Goal: Information Seeking & Learning: Understand process/instructions

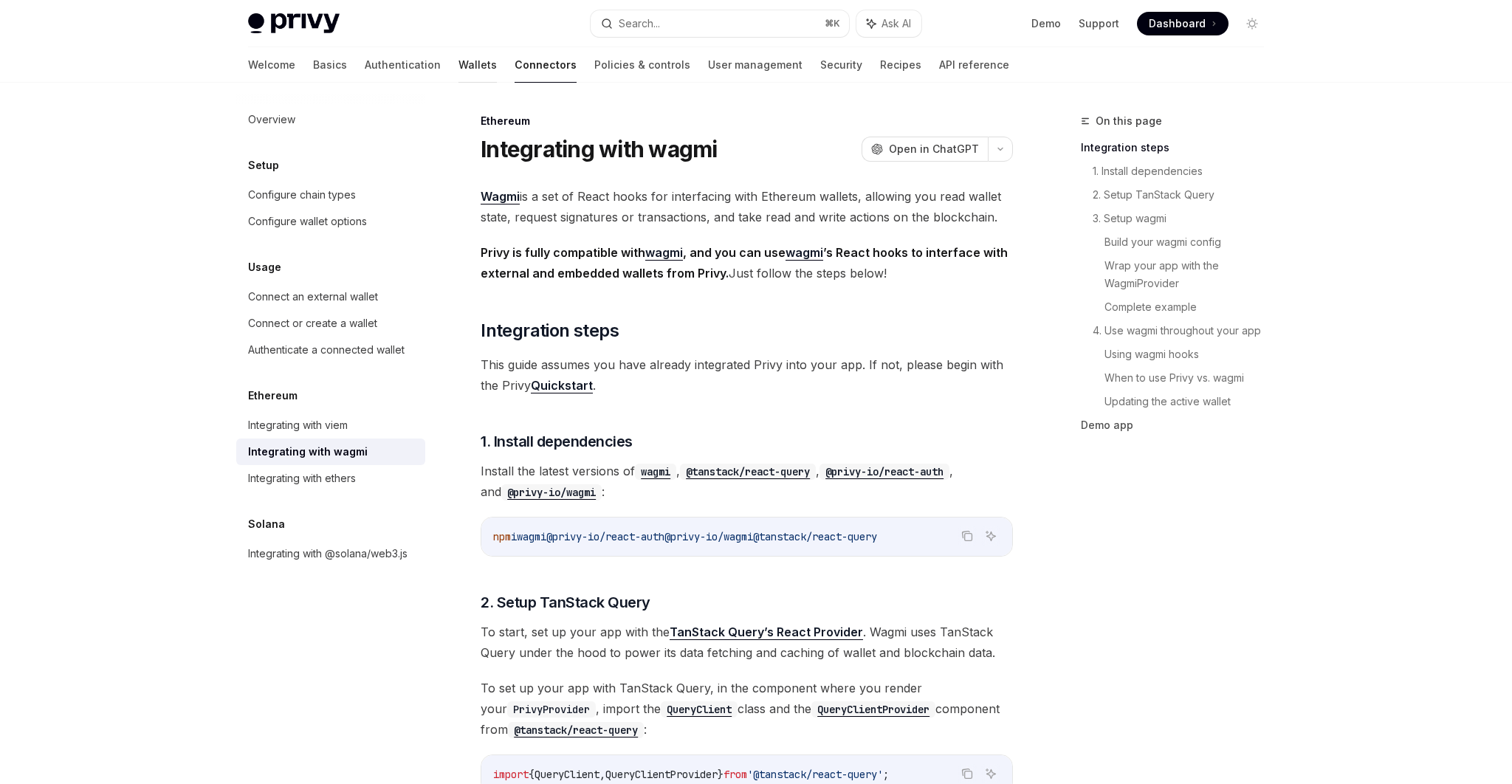
click at [459, 66] on link "Wallets" at bounding box center [477, 65] width 38 height 35
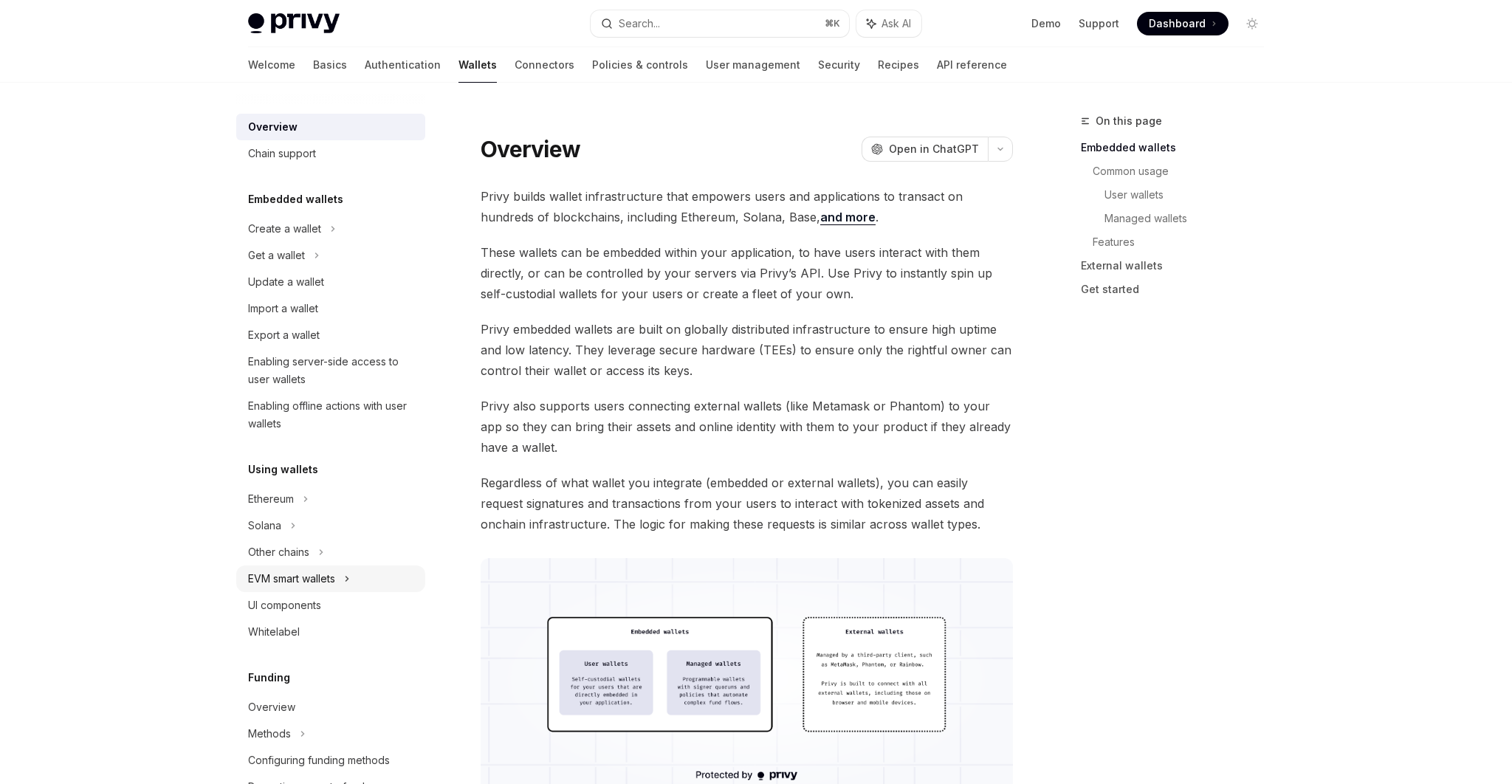
click at [349, 580] on icon at bounding box center [347, 578] width 3 height 4
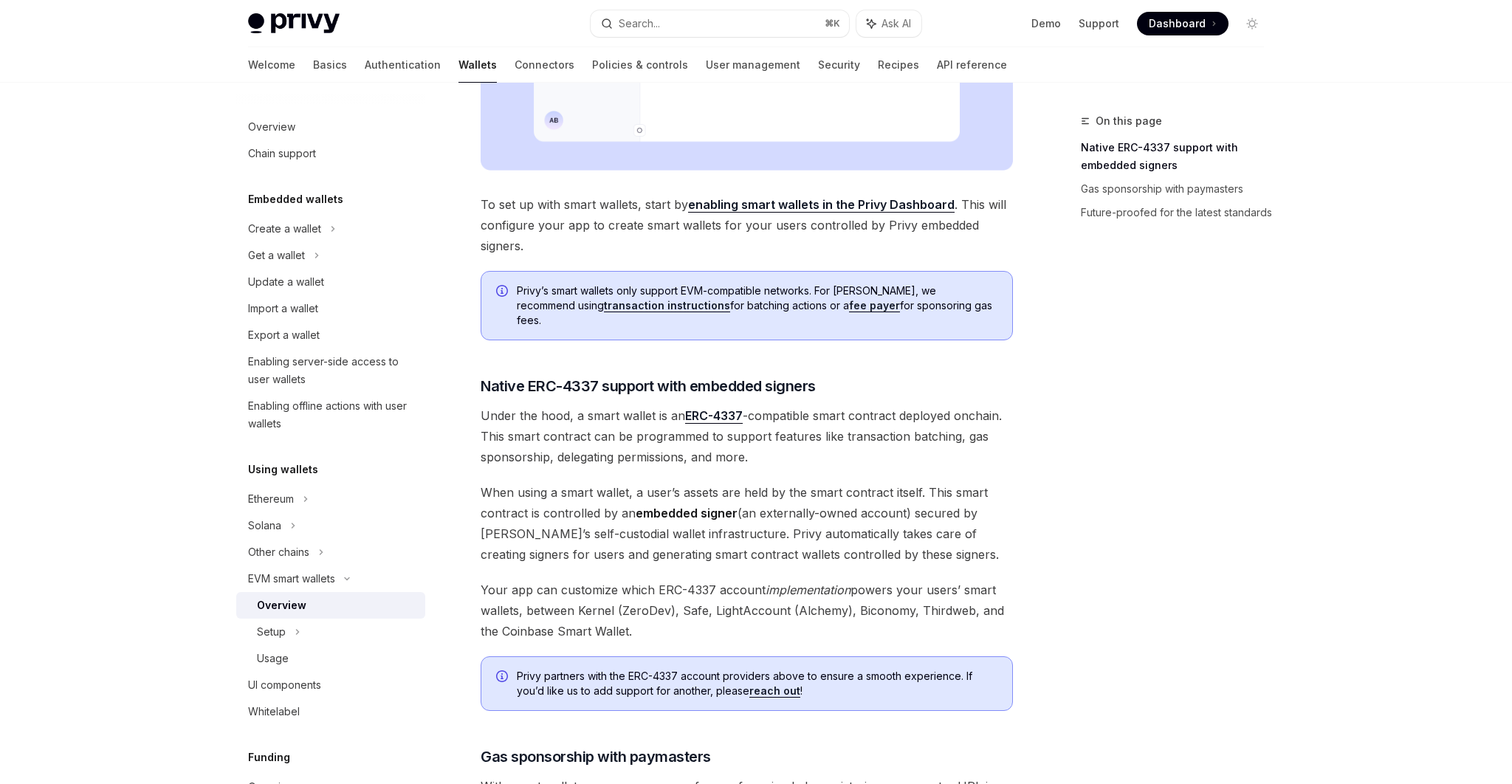
scroll to position [912, 0]
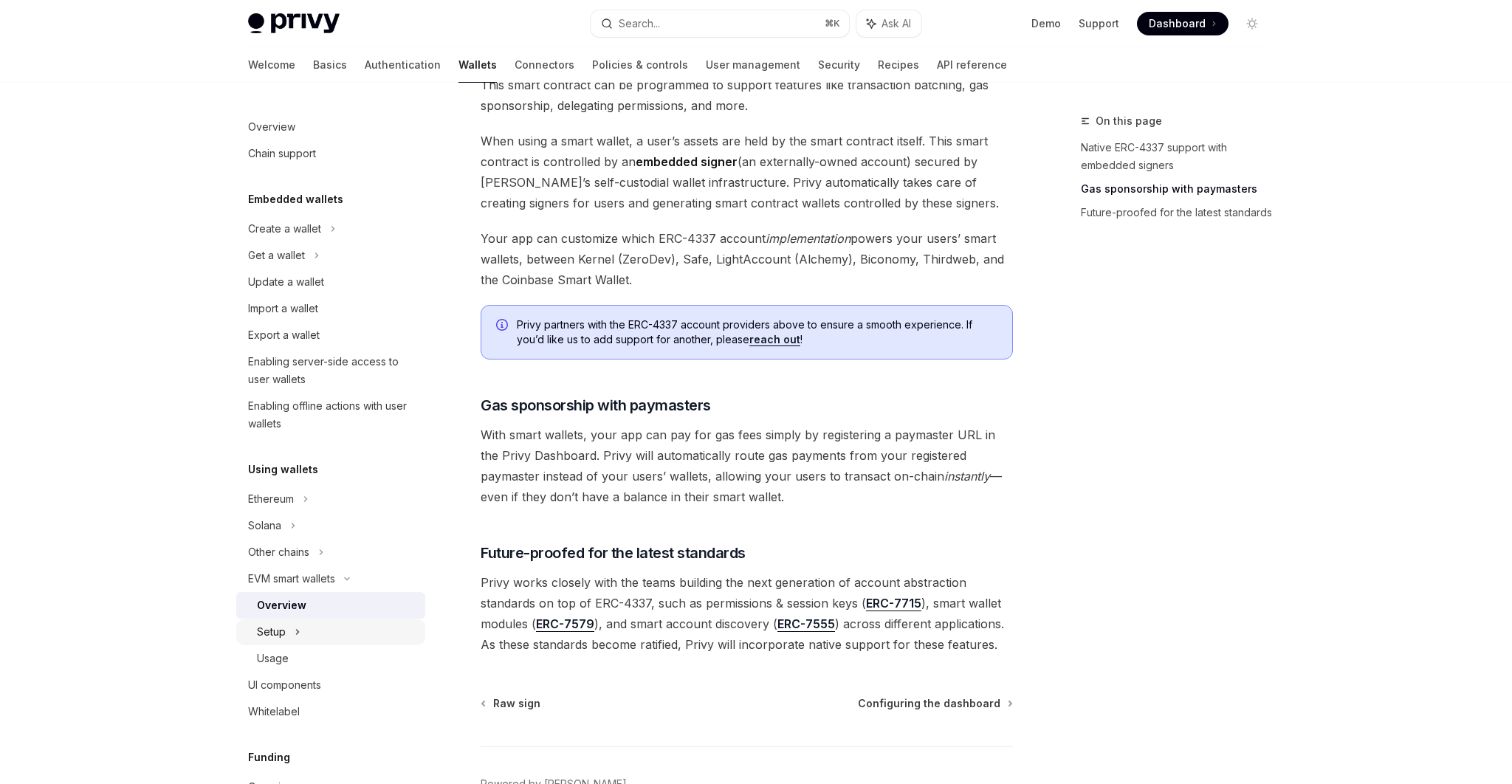
click at [295, 634] on icon at bounding box center [297, 632] width 6 height 18
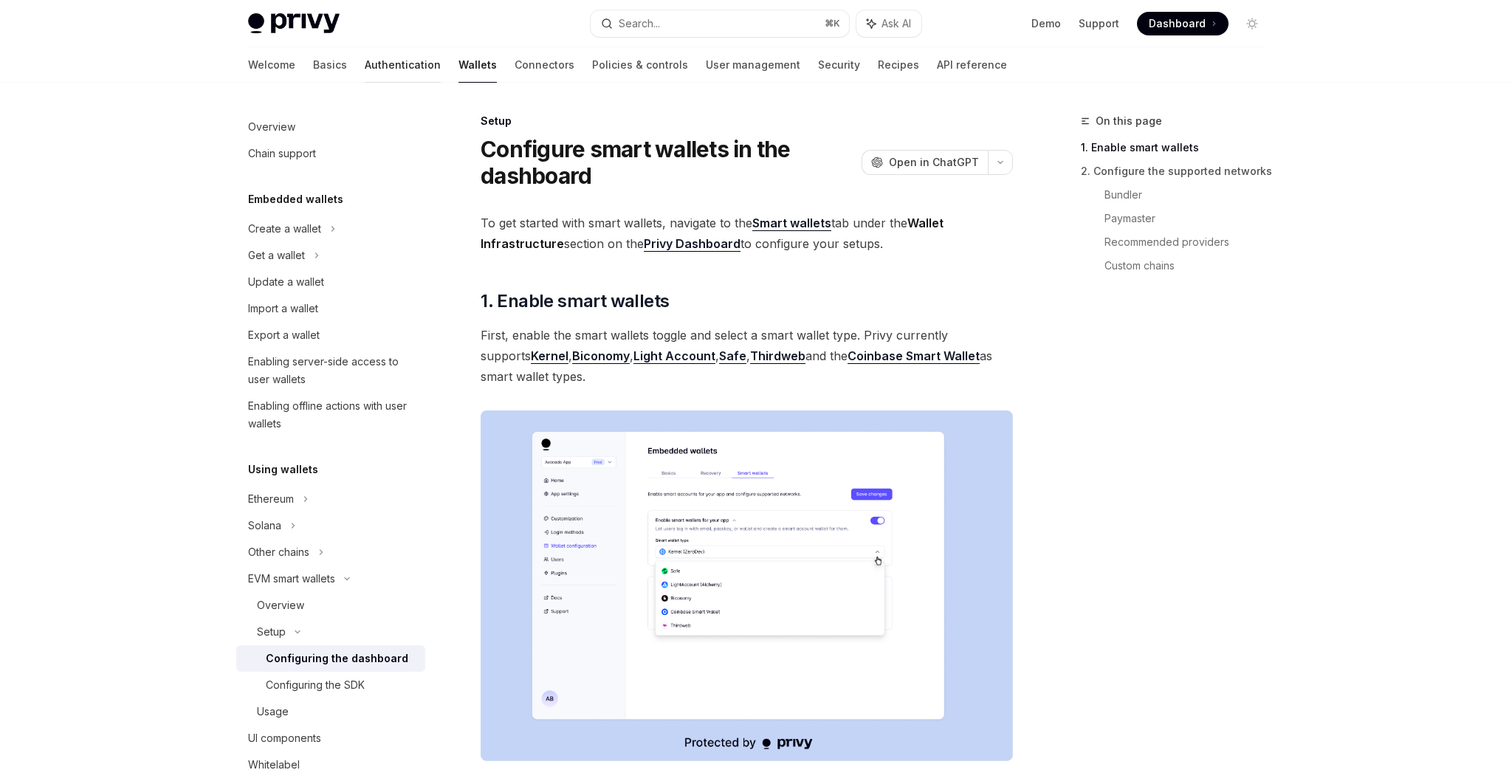
click at [365, 66] on link "Authentication" at bounding box center [403, 65] width 76 height 35
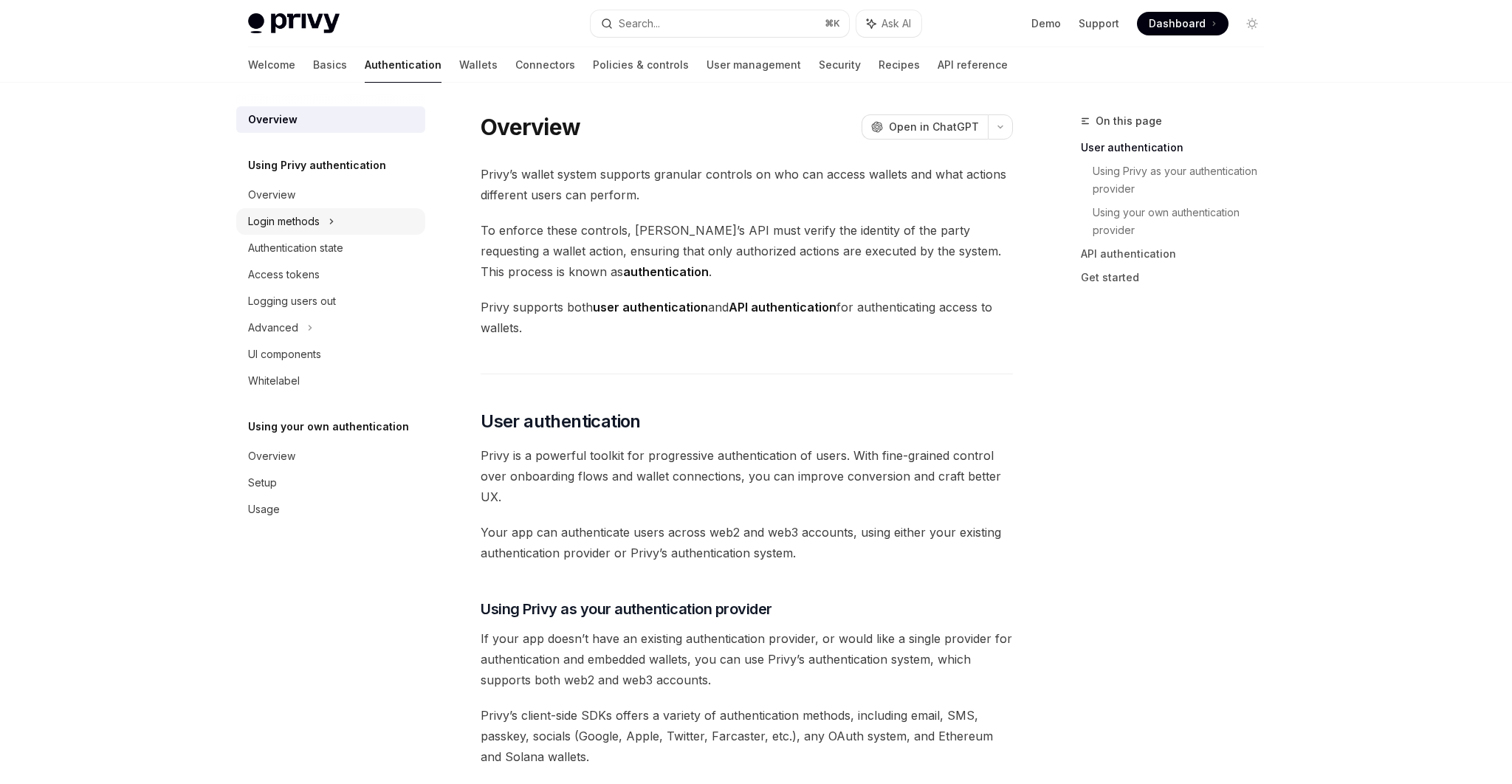
click at [330, 220] on icon at bounding box center [331, 221] width 6 height 18
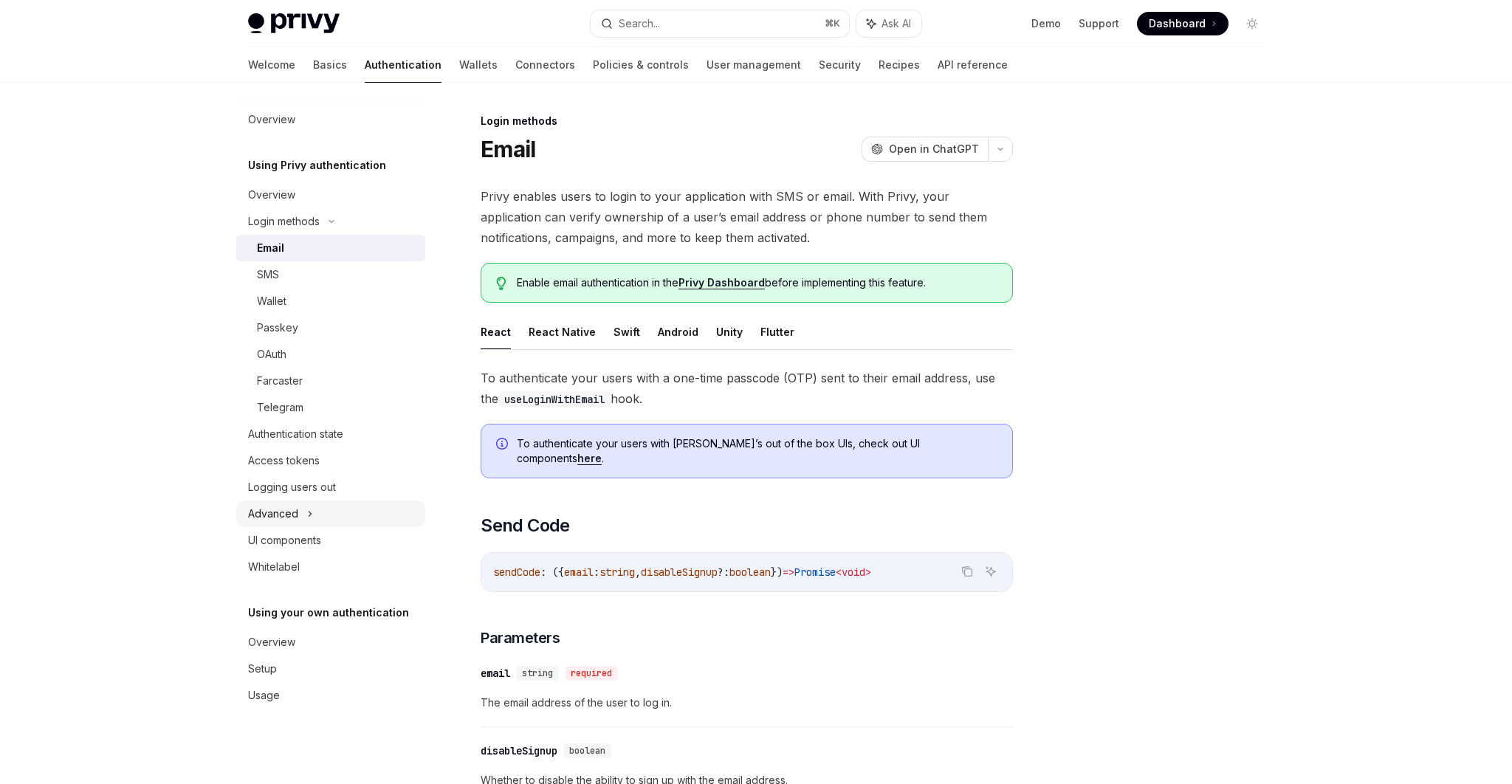
click at [312, 513] on div "Advanced" at bounding box center [331, 513] width 189 height 27
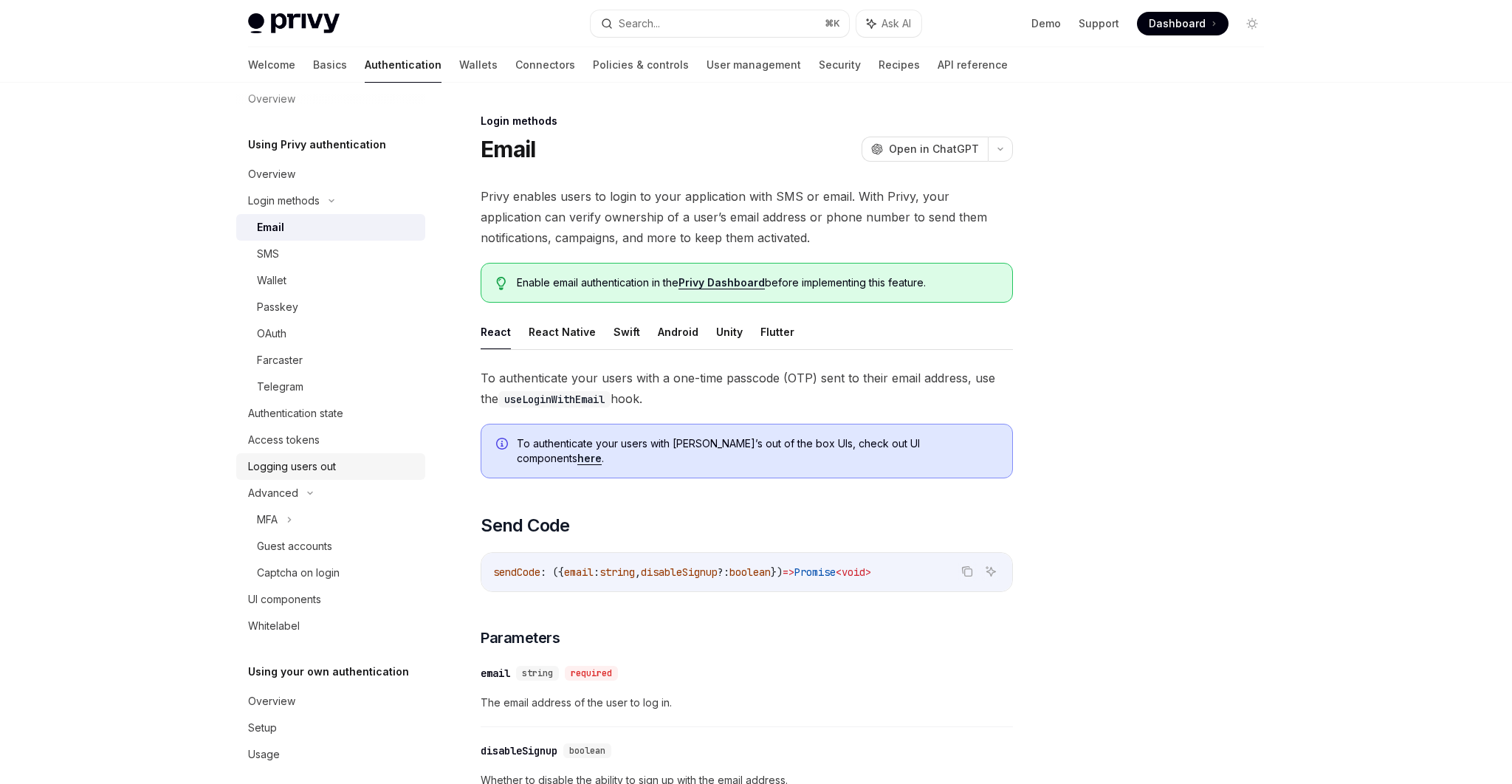
scroll to position [21, 0]
click at [282, 68] on div "Welcome Basics Authentication Wallets Connectors Policies & controls User manag…" at bounding box center [628, 65] width 760 height 35
click at [313, 68] on link "Basics" at bounding box center [330, 65] width 34 height 35
type textarea "*"
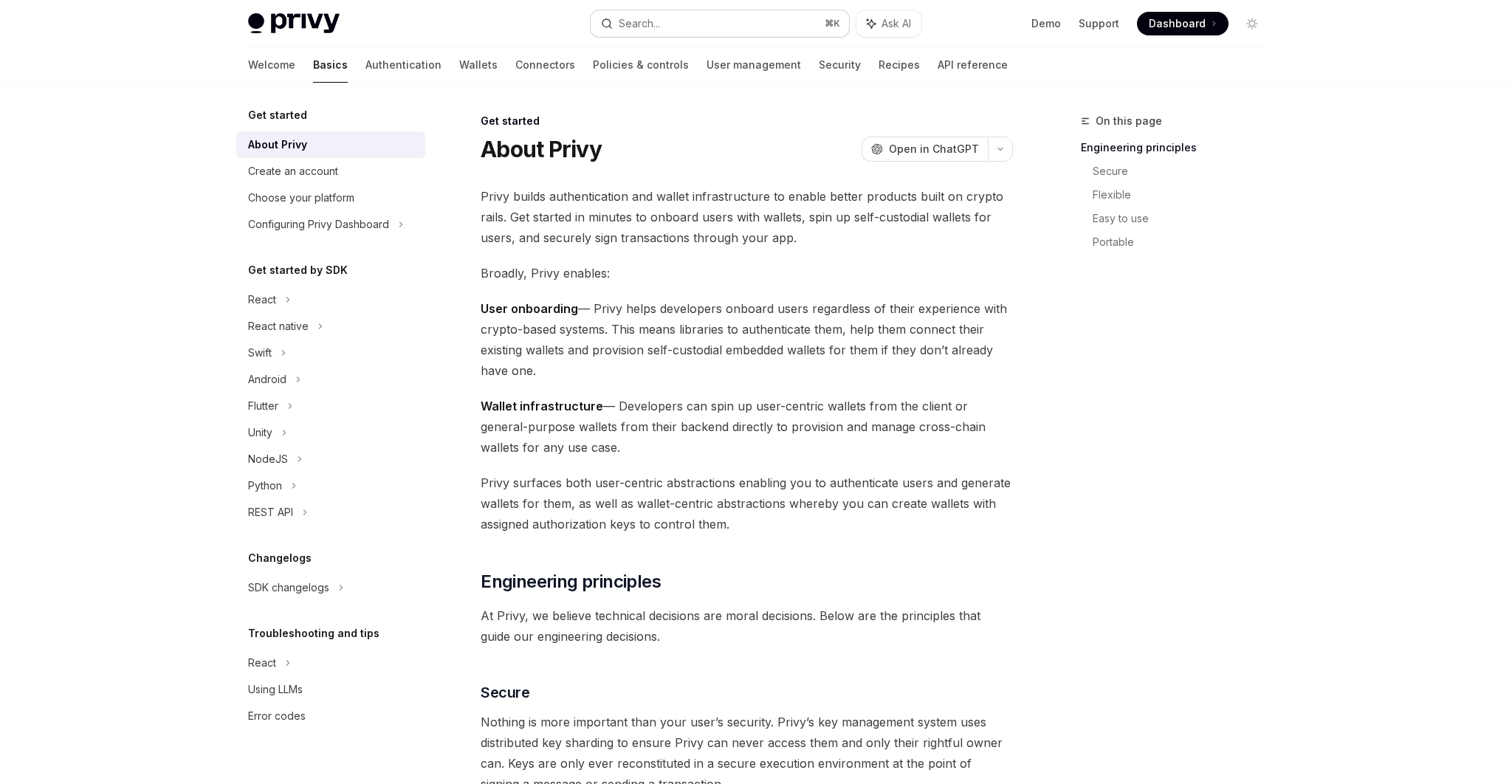
click at [648, 16] on div "Search..." at bounding box center [639, 24] width 42 height 18
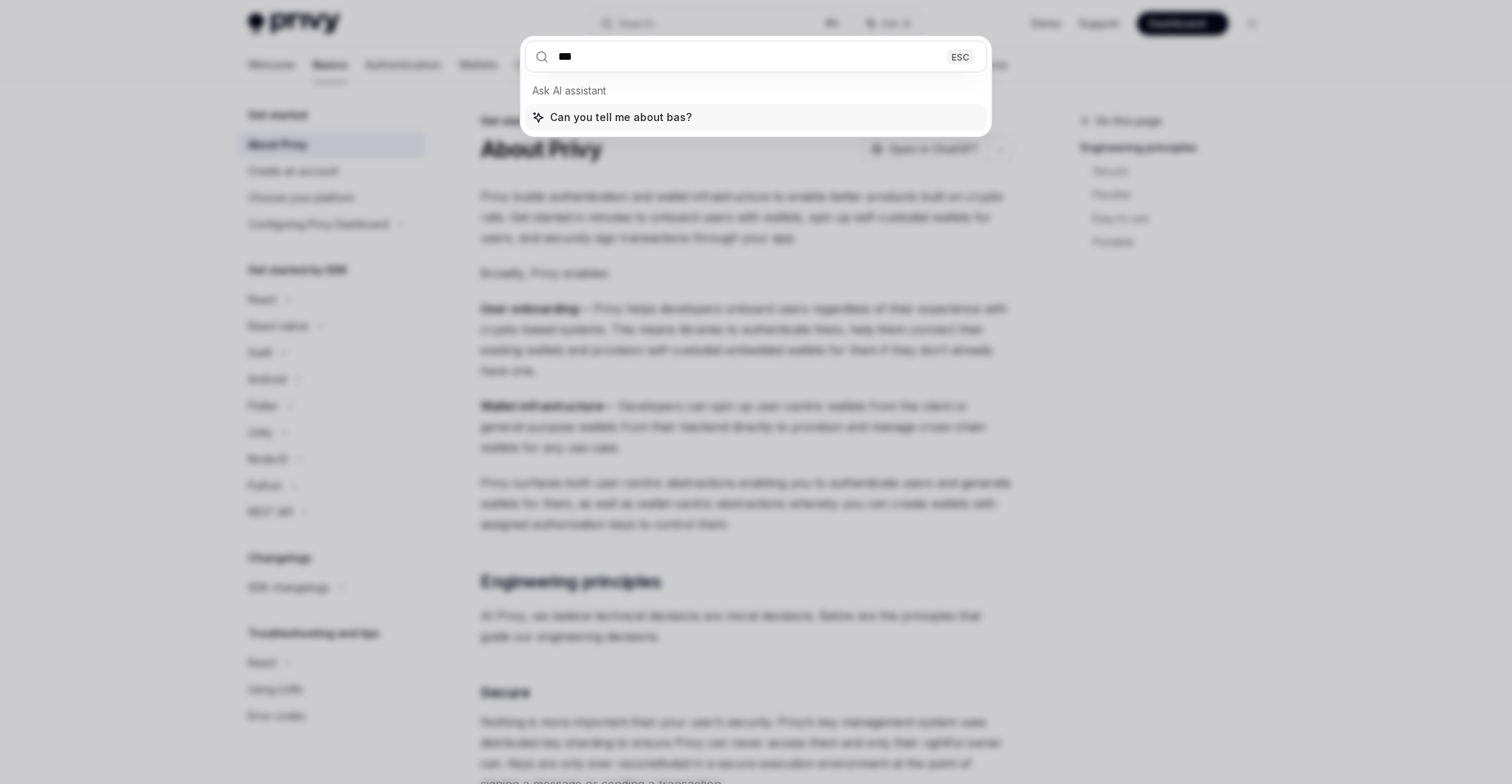
type input "****"
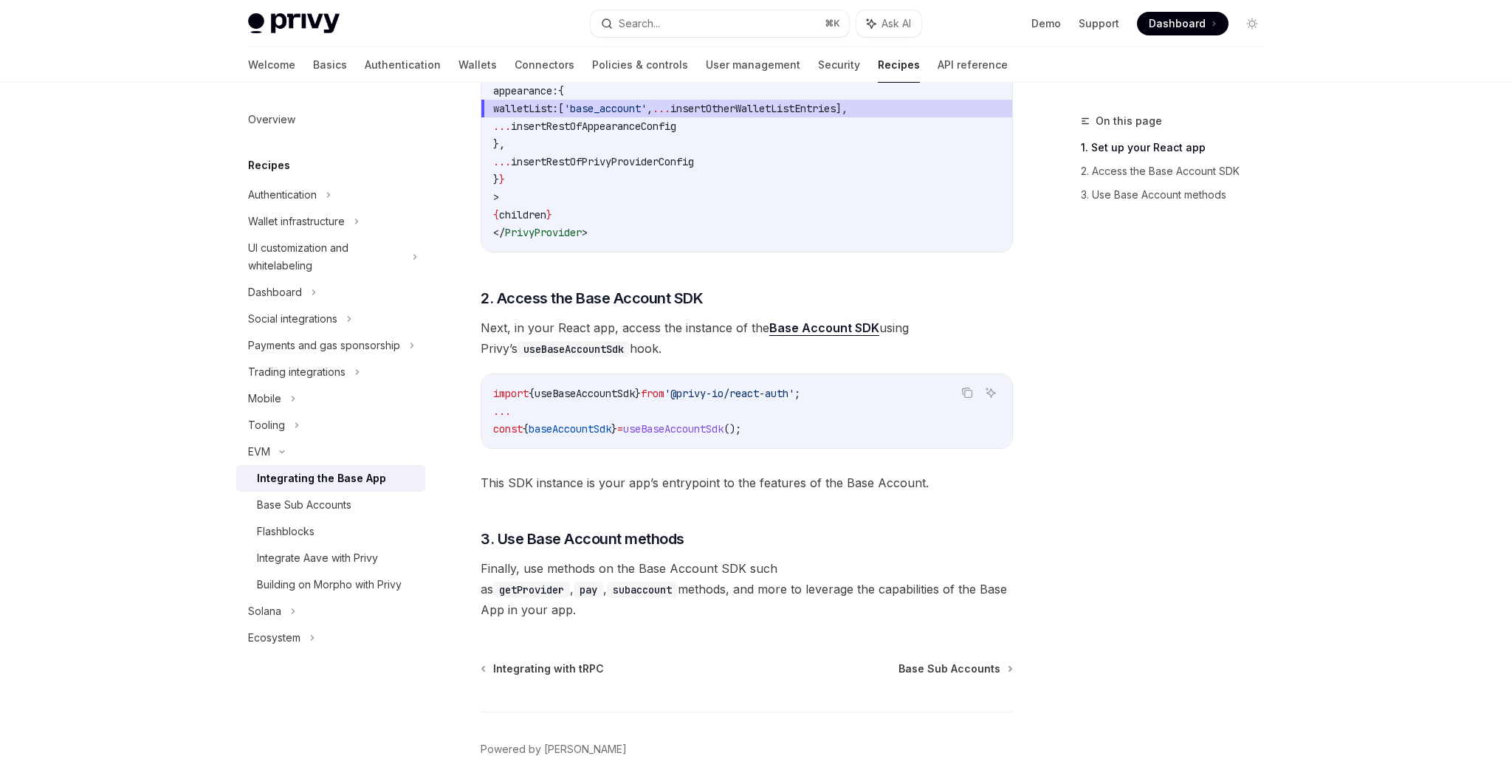
scroll to position [511, 0]
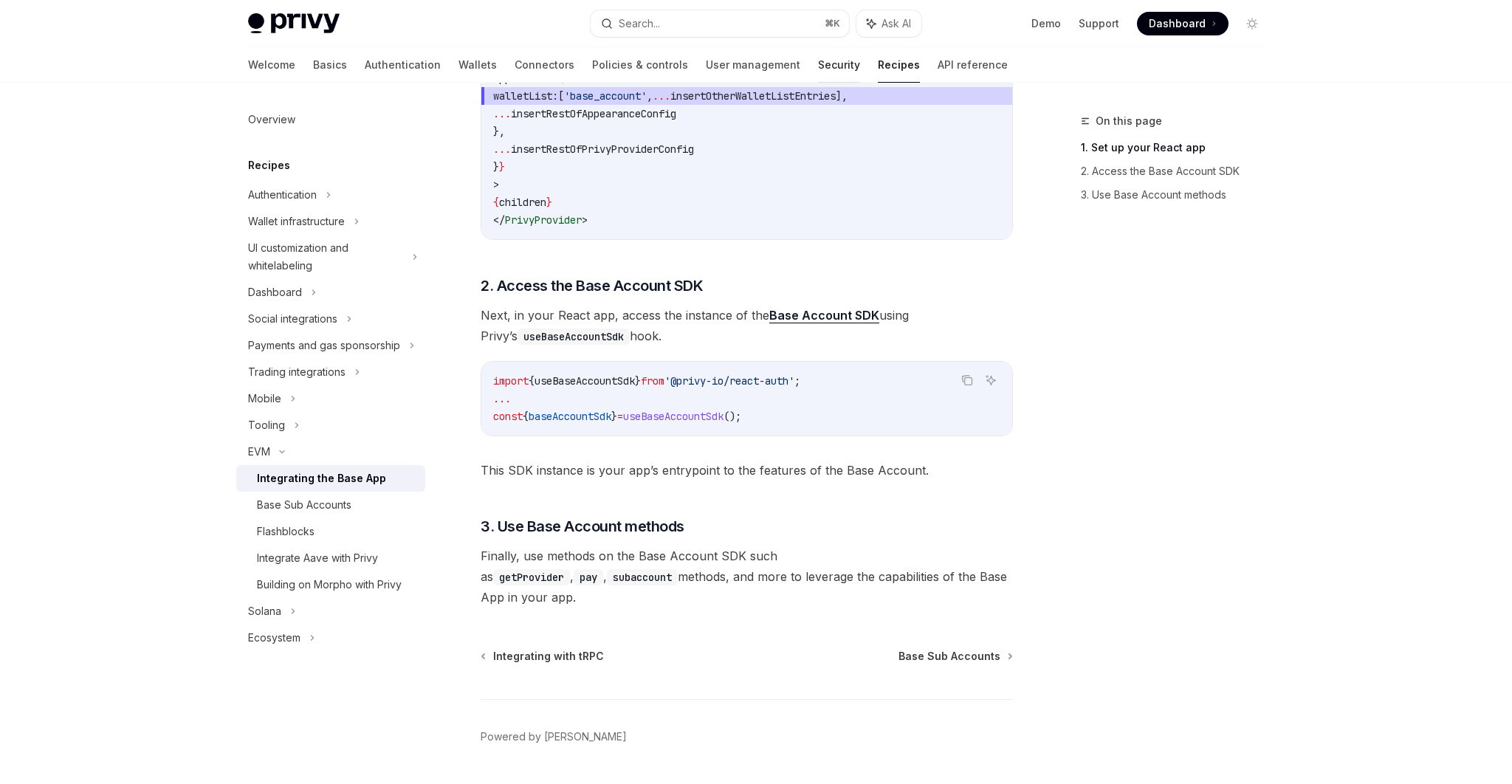
click at [818, 62] on link "Security" at bounding box center [839, 65] width 42 height 35
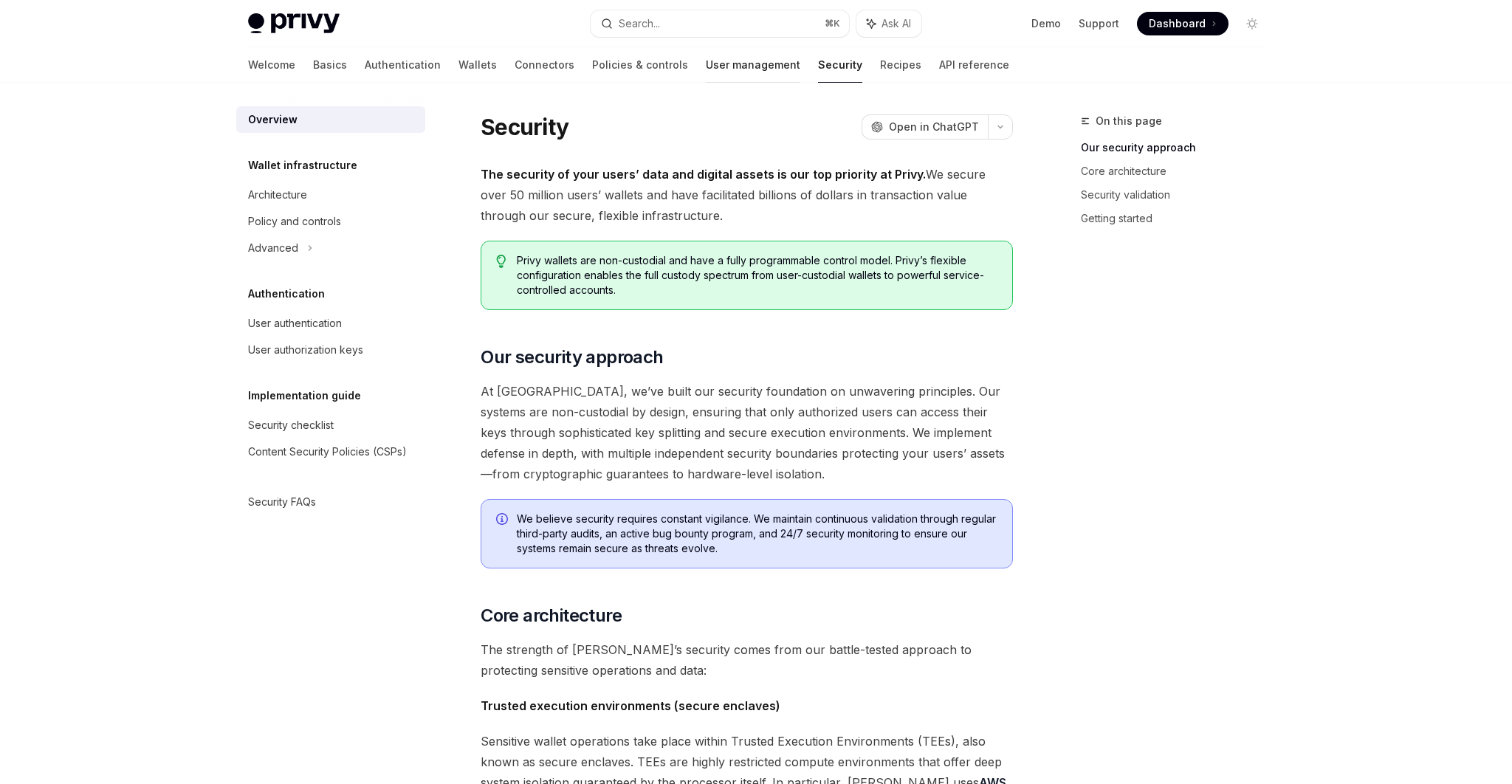
click at [706, 69] on link "User management" at bounding box center [752, 65] width 95 height 35
type textarea "*"
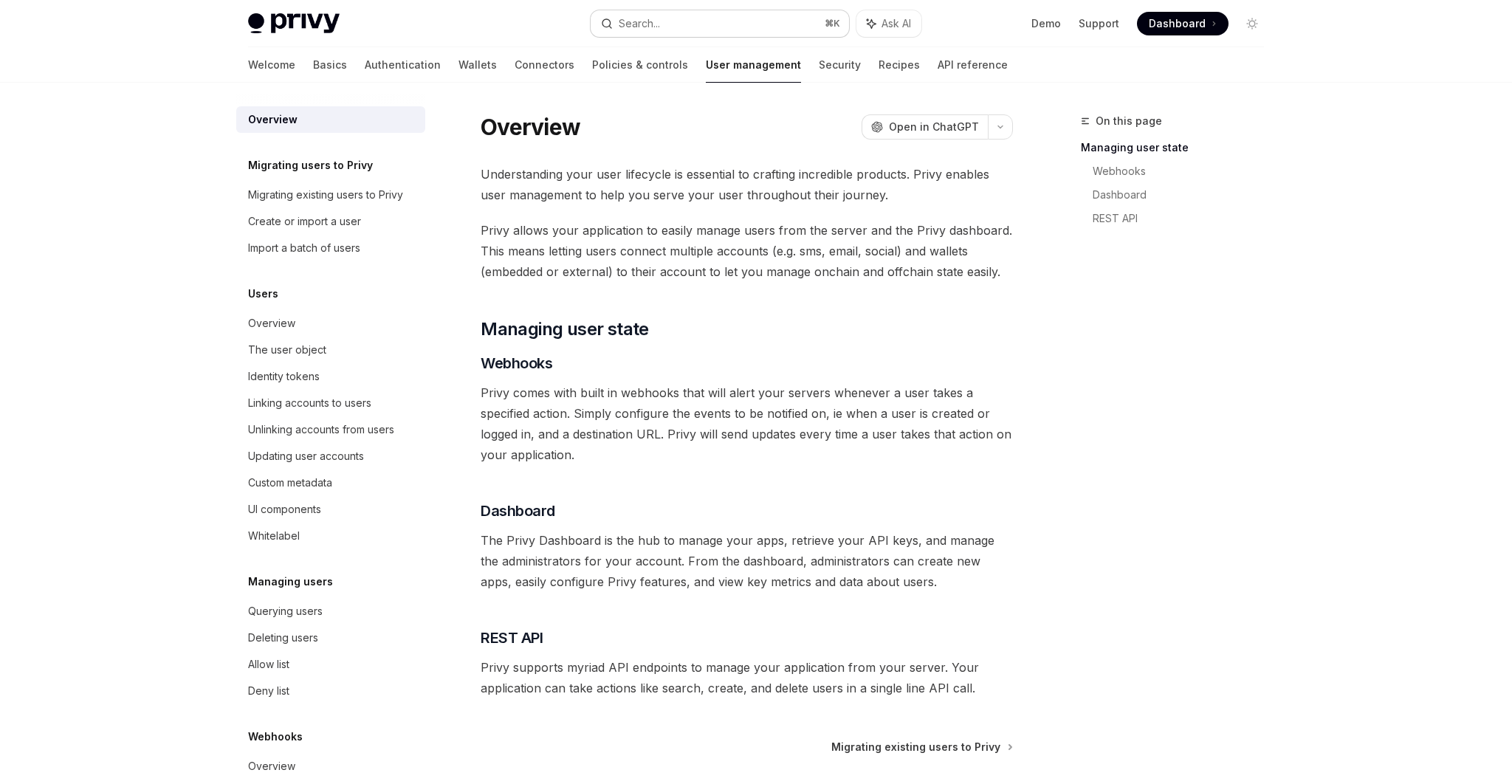
click at [760, 24] on button "Search... ⌘ K" at bounding box center [720, 24] width 258 height 27
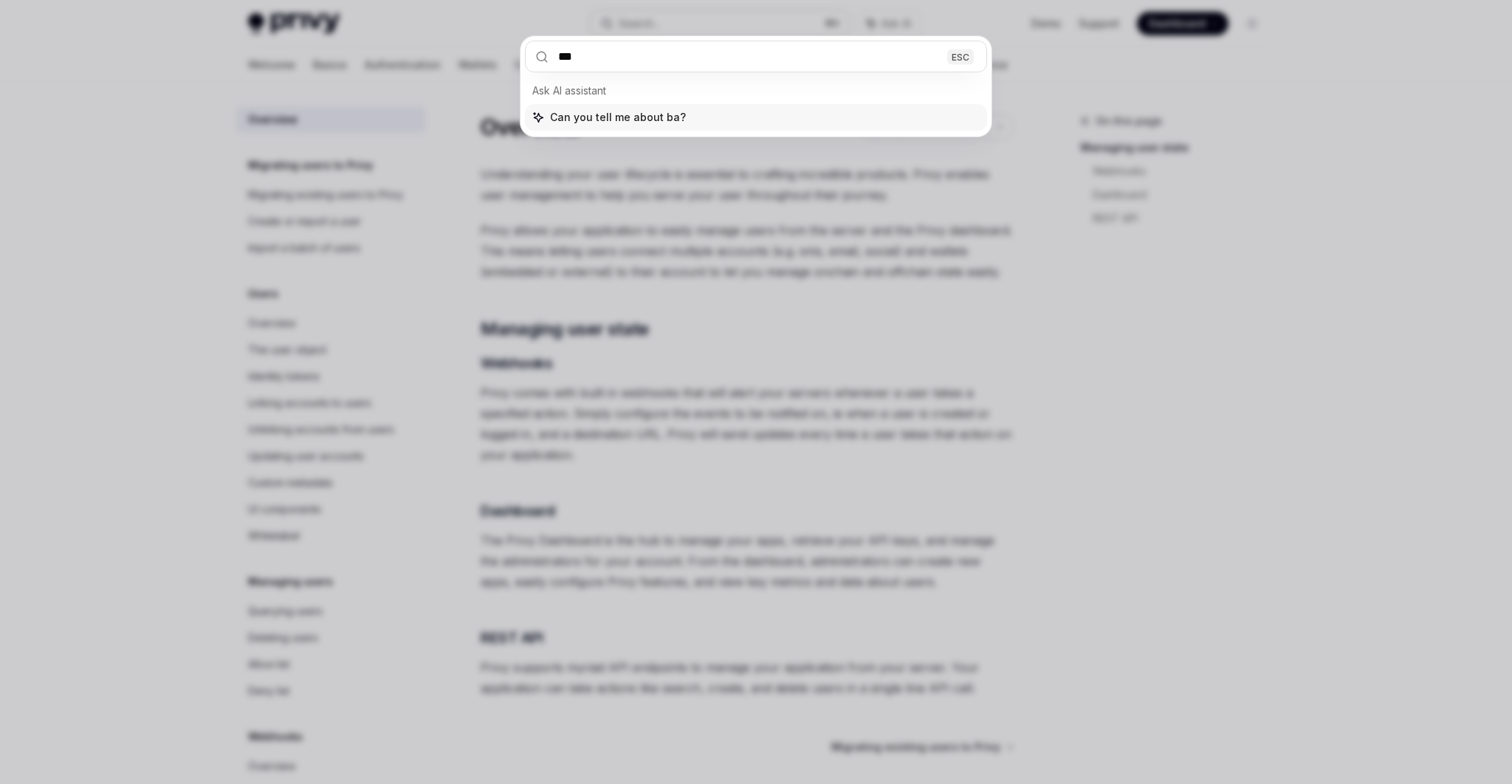
type input "****"
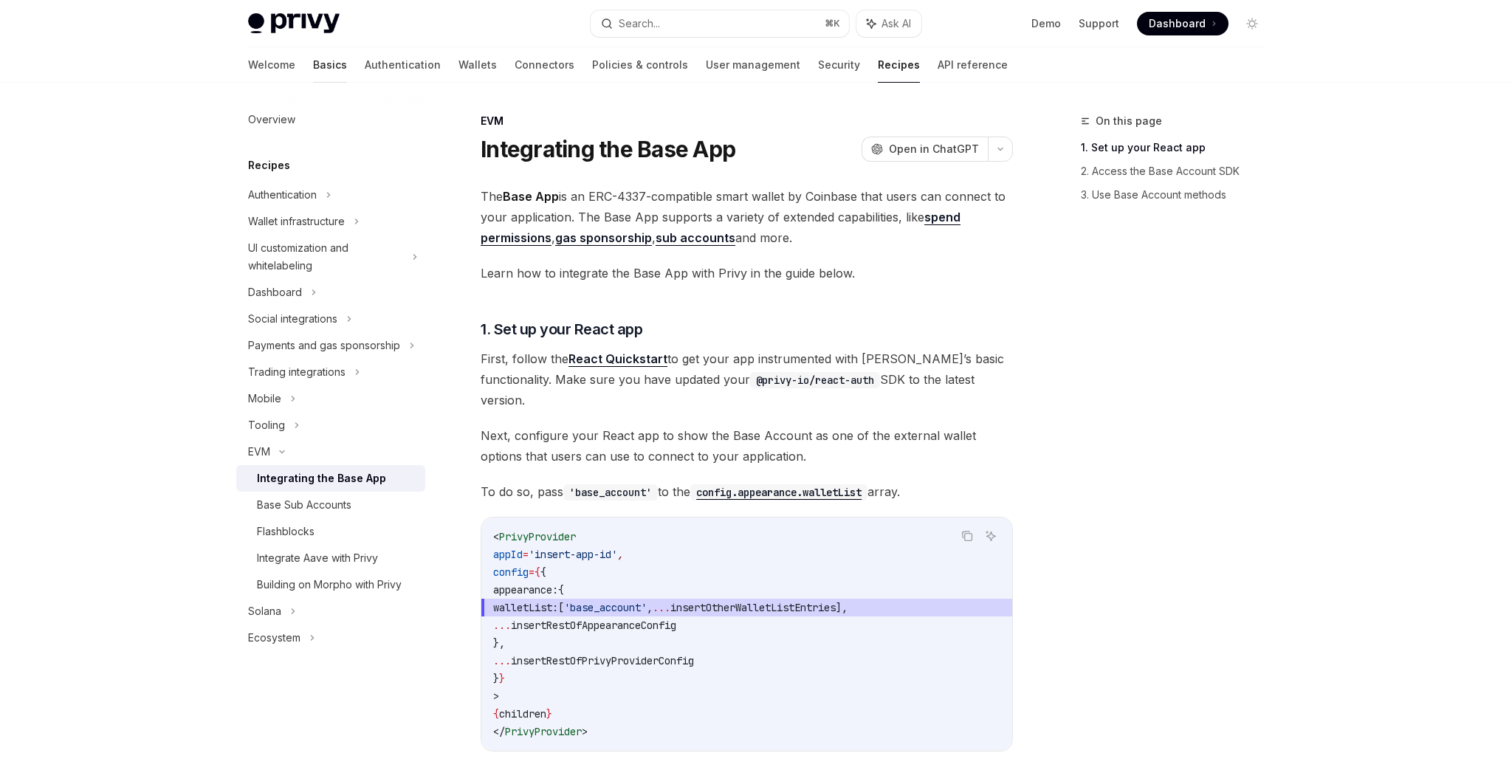
click at [313, 57] on link "Basics" at bounding box center [330, 65] width 34 height 35
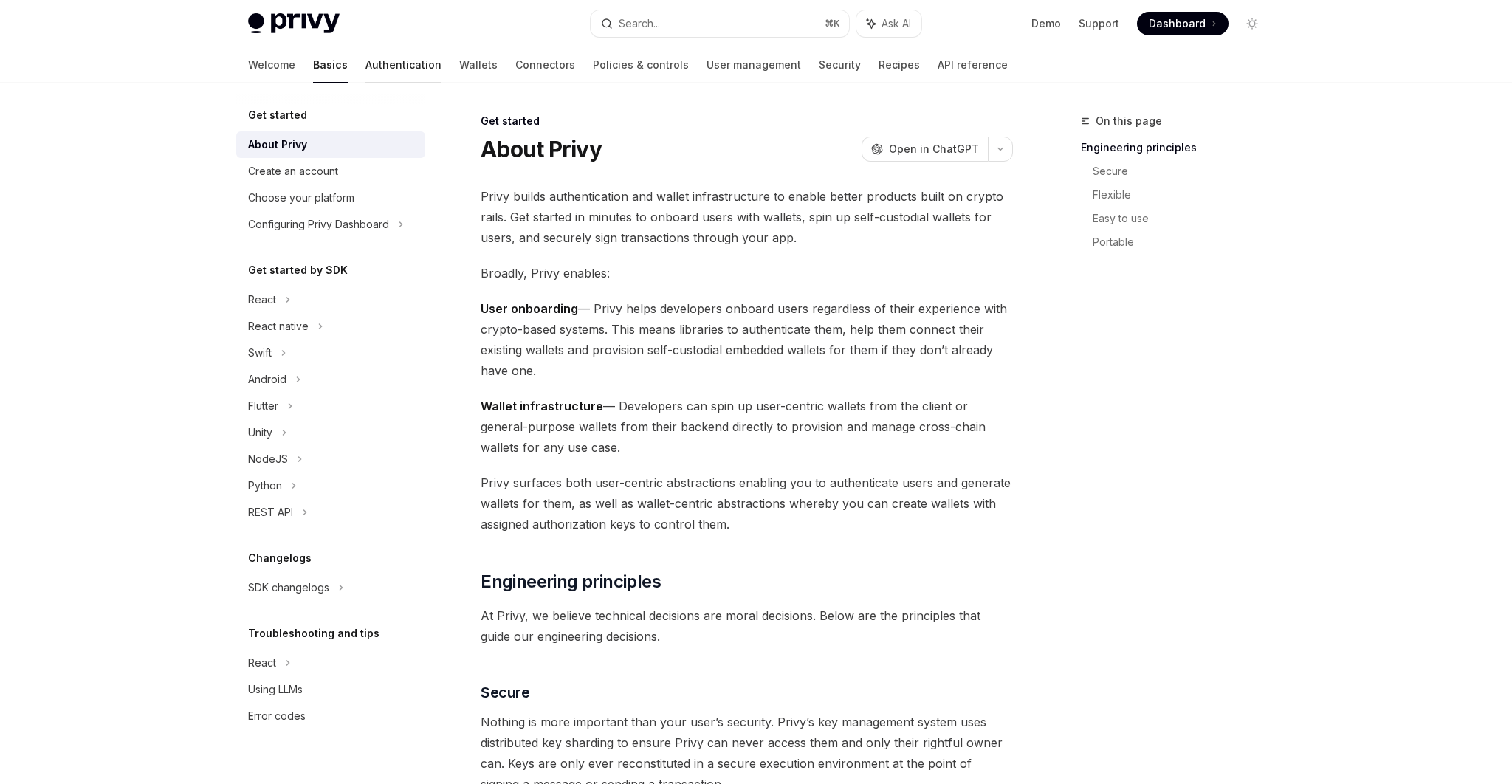
click at [366, 65] on link "Authentication" at bounding box center [404, 65] width 76 height 35
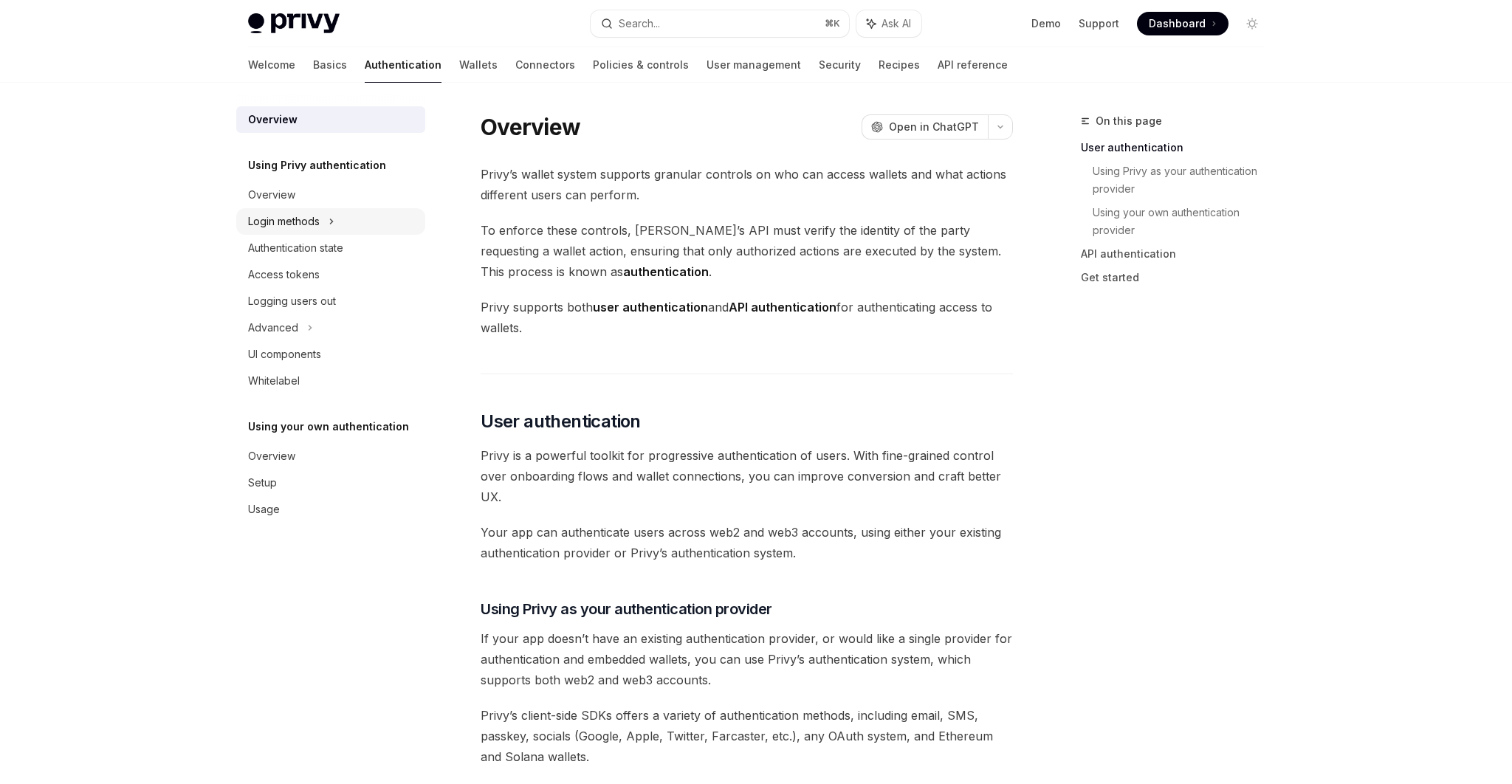
click at [335, 220] on icon at bounding box center [331, 221] width 6 height 18
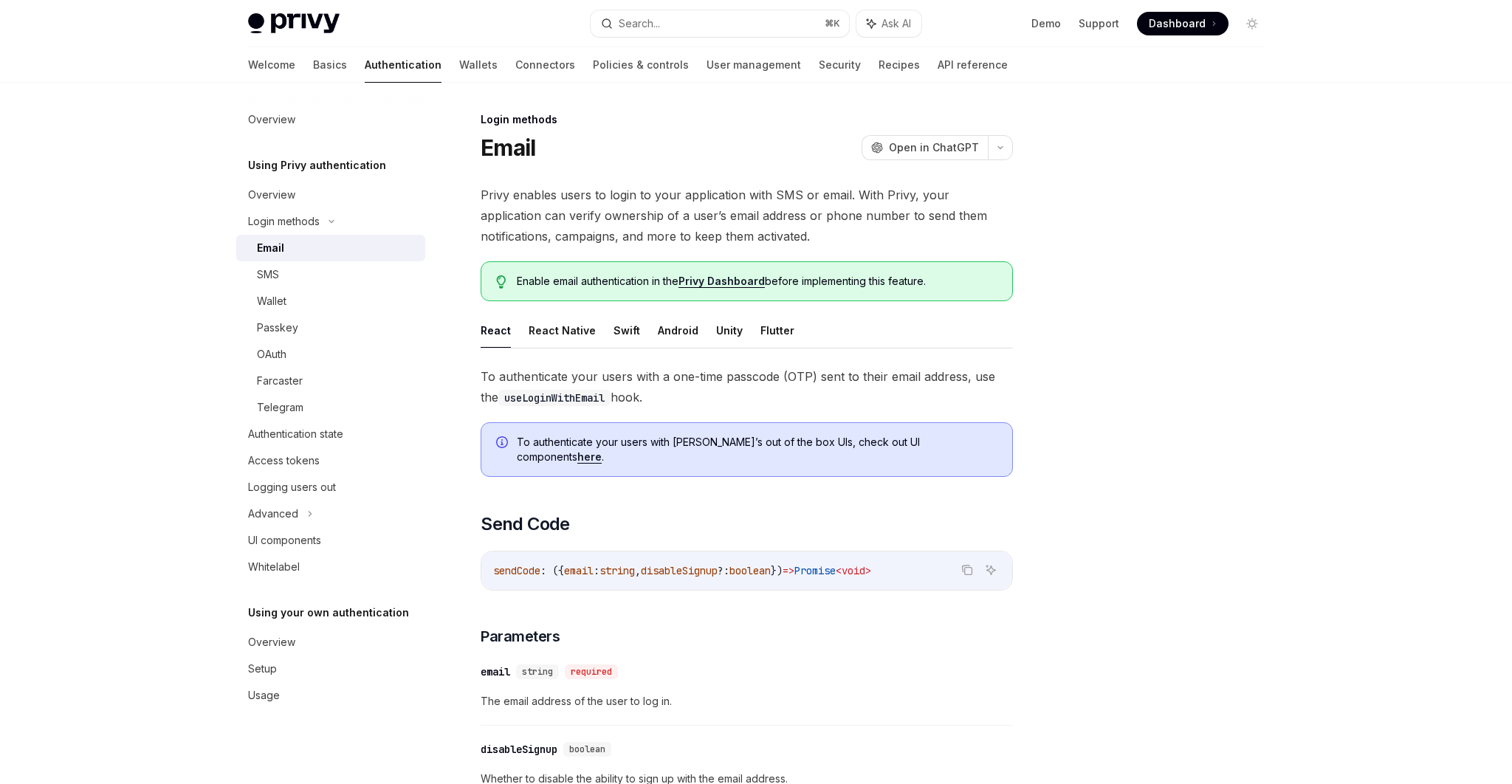
scroll to position [3, 0]
click at [459, 56] on link "Wallets" at bounding box center [478, 65] width 38 height 35
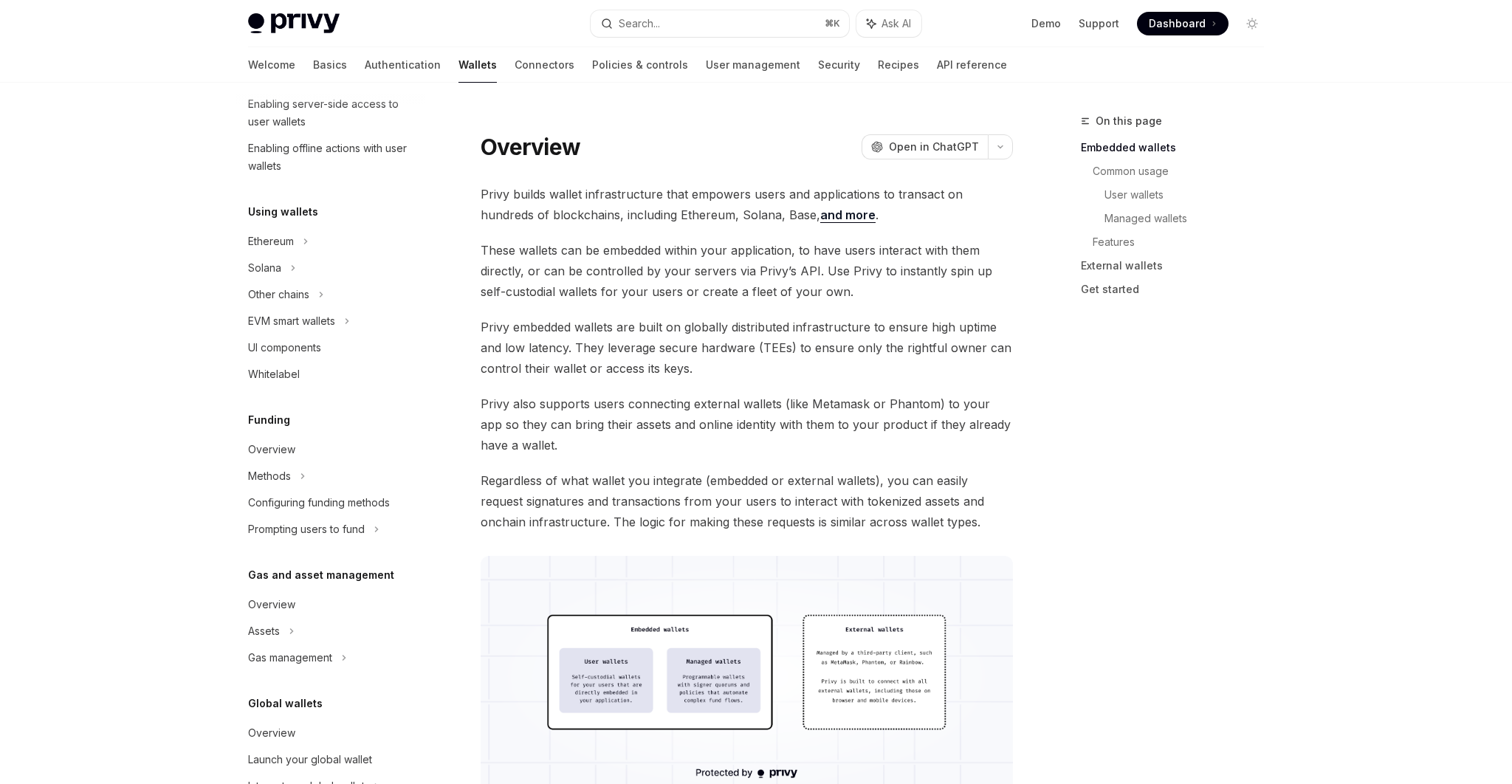
scroll to position [302, 0]
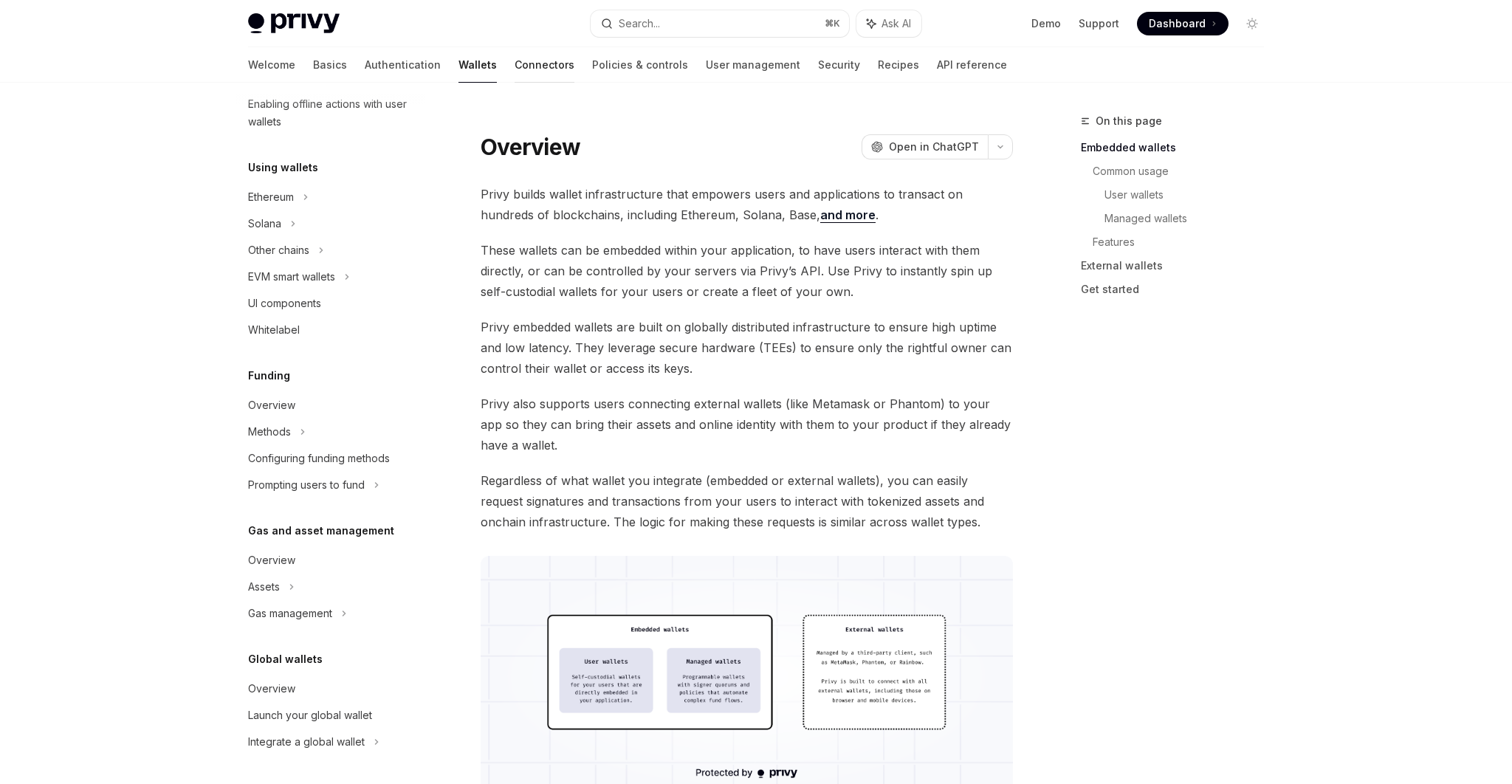
click at [514, 60] on link "Connectors" at bounding box center [544, 65] width 60 height 35
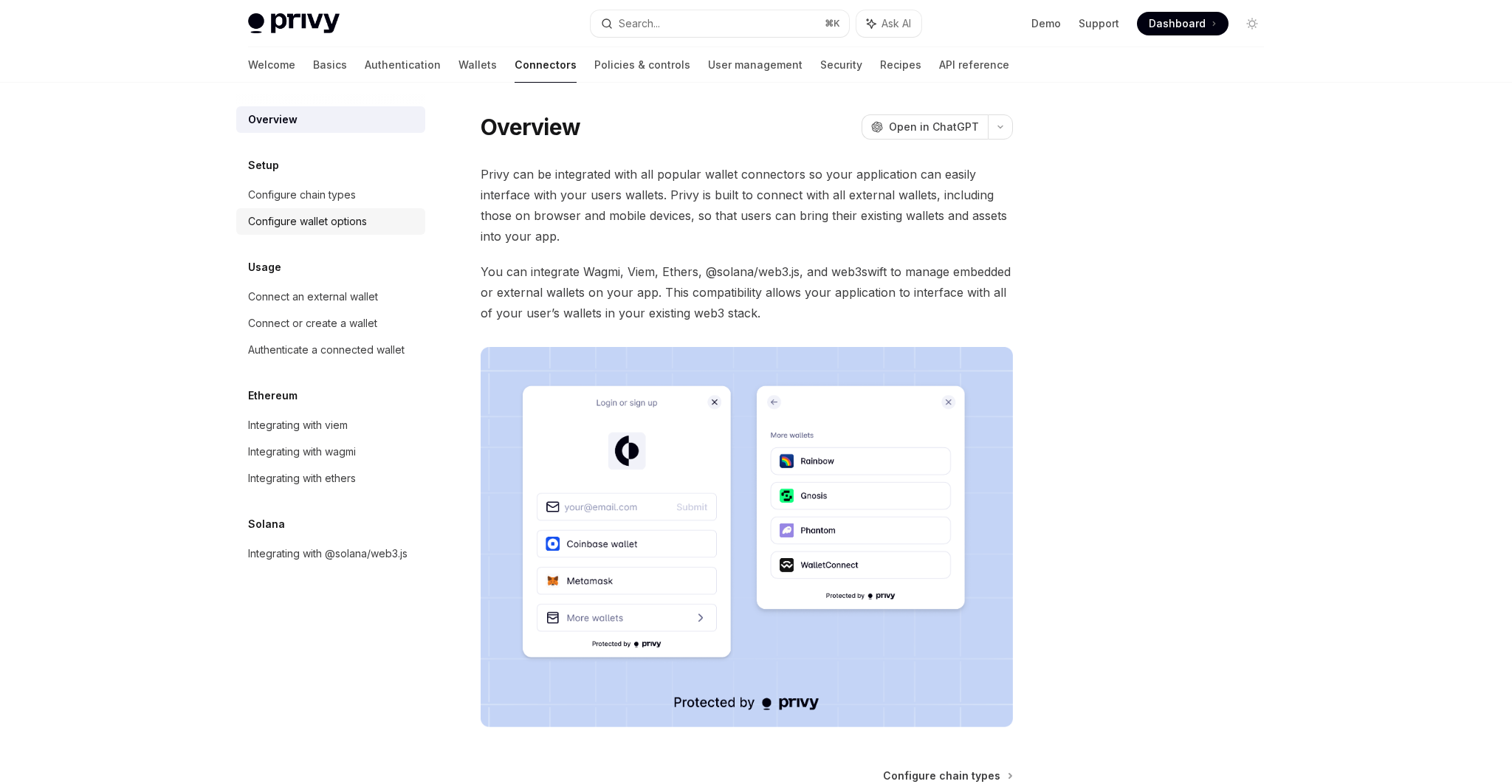
click at [363, 222] on div "Configure wallet options" at bounding box center [307, 221] width 119 height 18
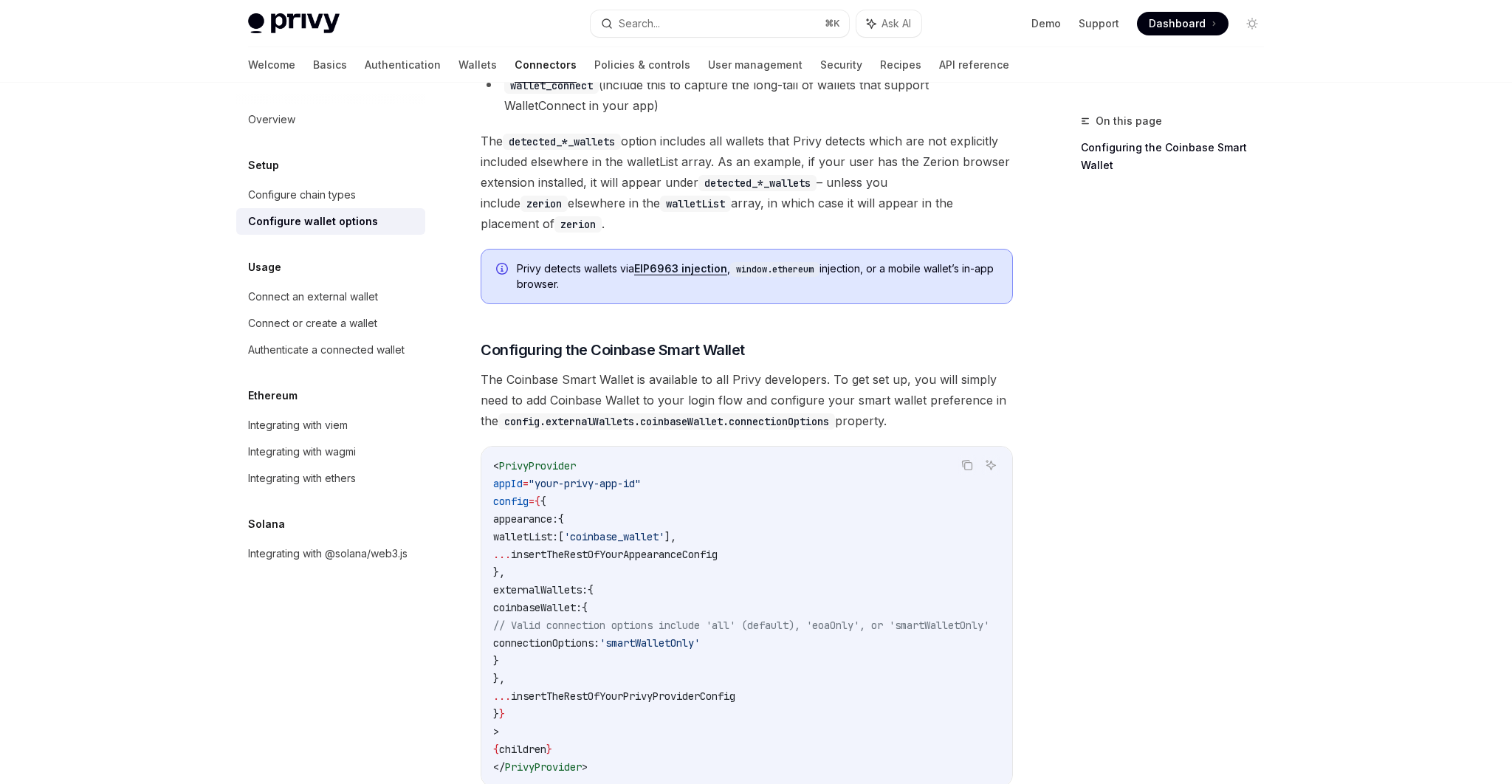
scroll to position [1514, 0]
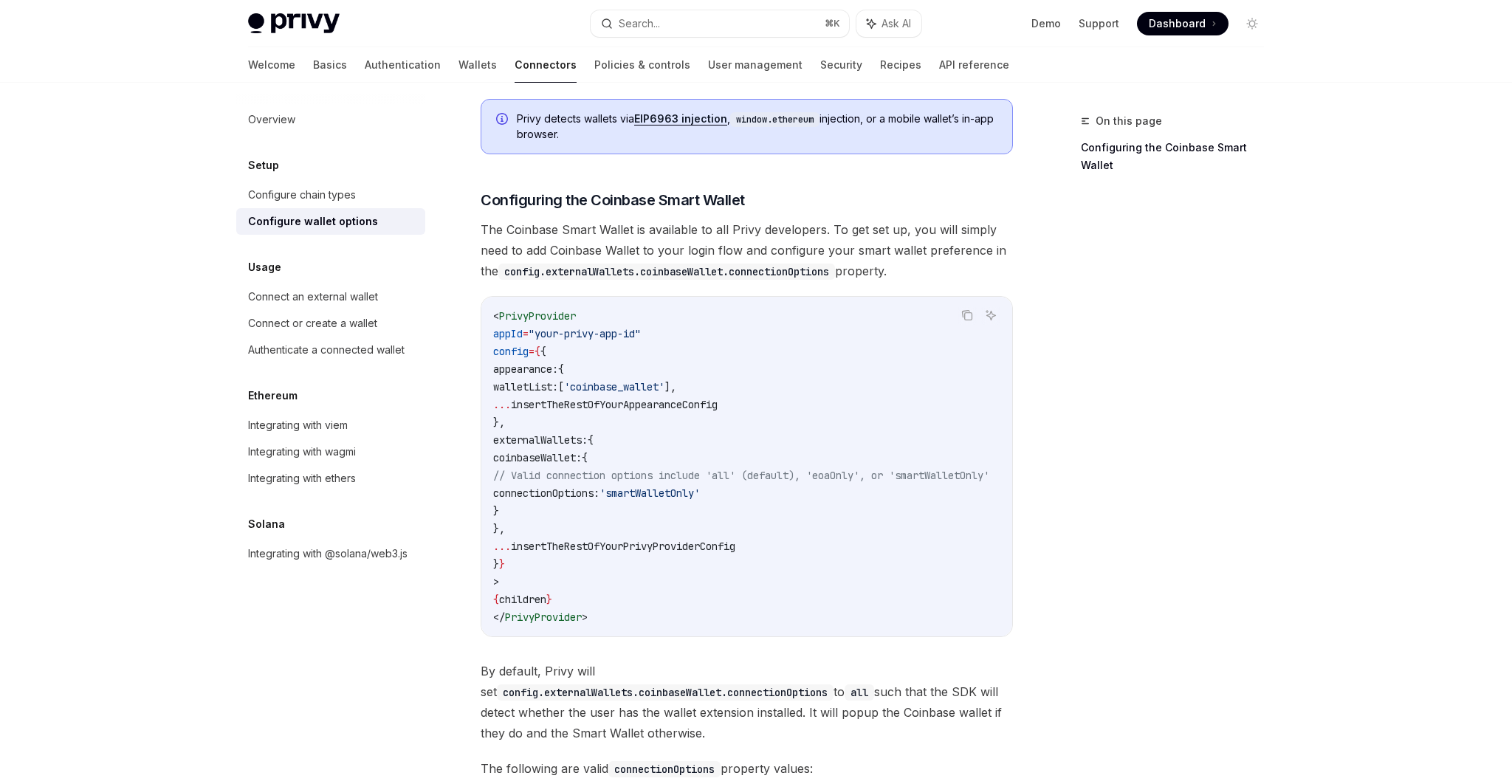
drag, startPoint x: 513, startPoint y: 432, endPoint x: 556, endPoint y: 513, distance: 91.7
click at [556, 513] on code "< PrivyProvider appId = "your-privy-app-id" config = { { appearance: { walletLi…" at bounding box center [759, 466] width 531 height 319
copy code "externalWallets: { coinbaseWallet: { // Valid connection options include 'all' …"
click at [330, 459] on div "Integrating with wagmi" at bounding box center [302, 451] width 108 height 18
type textarea "*"
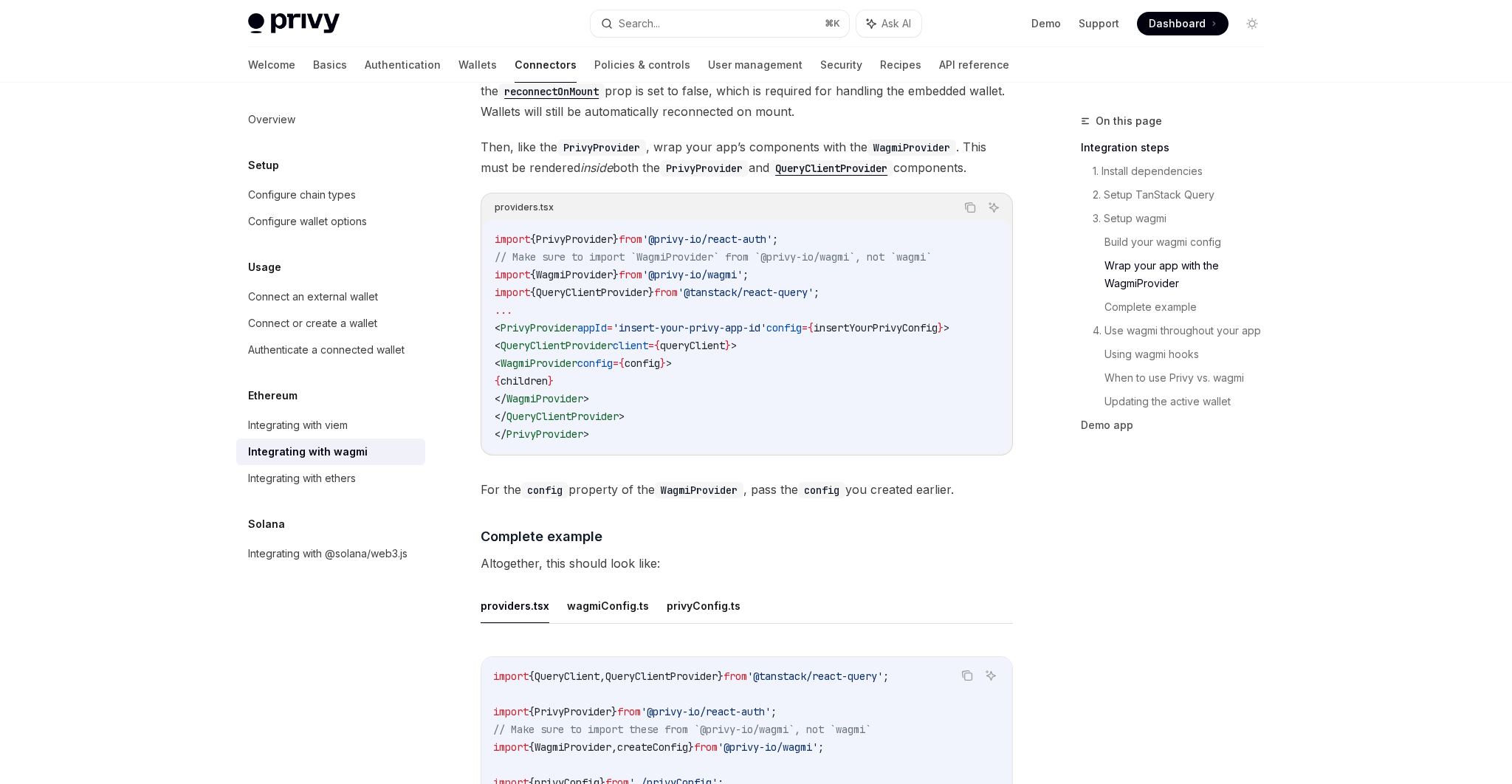
scroll to position [2219, 0]
